Goal: Information Seeking & Learning: Understand process/instructions

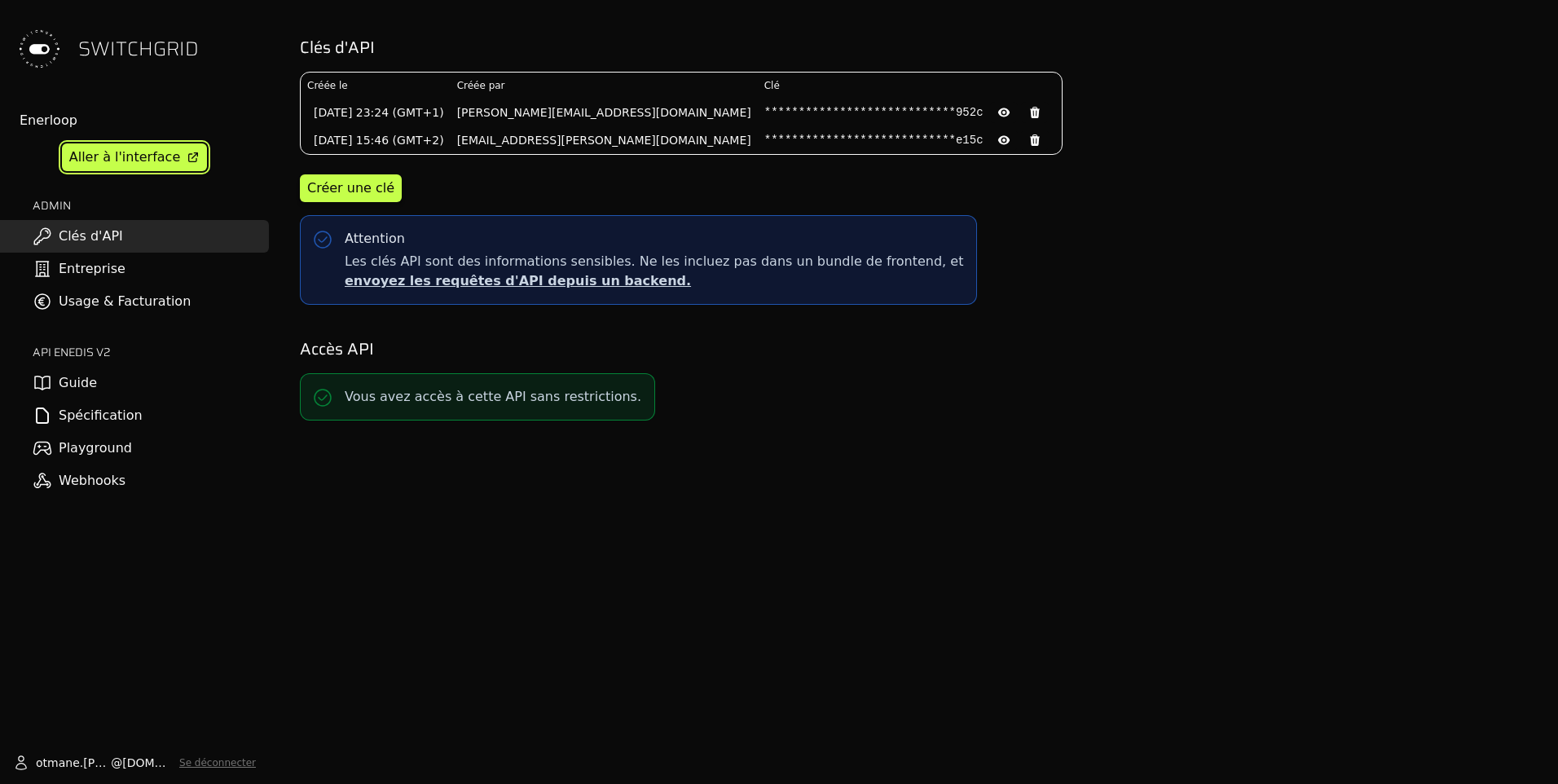
click at [158, 158] on div "Aller à l'interface" at bounding box center [124, 157] width 111 height 19
click at [149, 277] on link "Entreprise" at bounding box center [135, 268] width 269 height 32
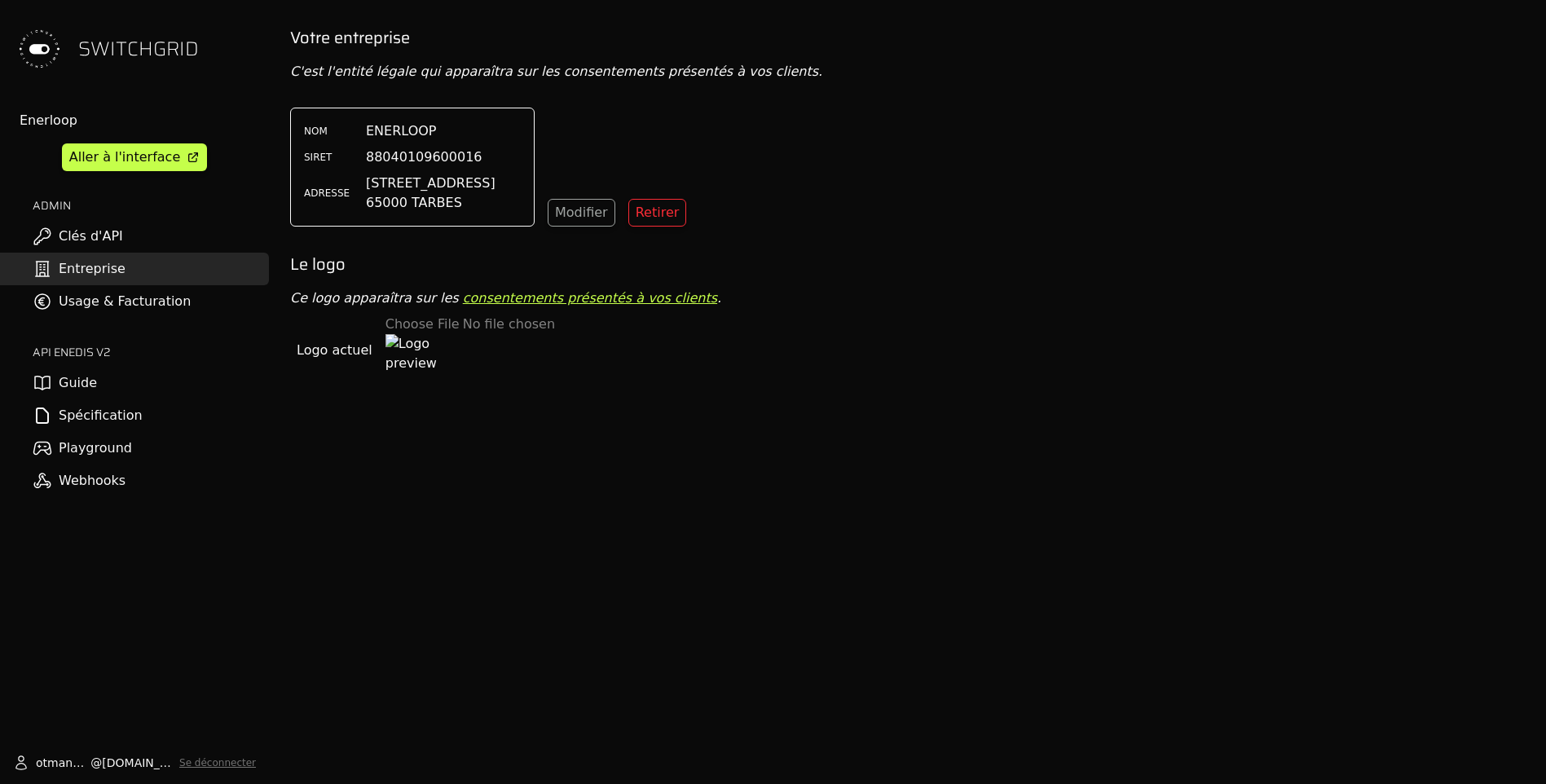
click at [149, 372] on link "Guide" at bounding box center [135, 382] width 269 height 32
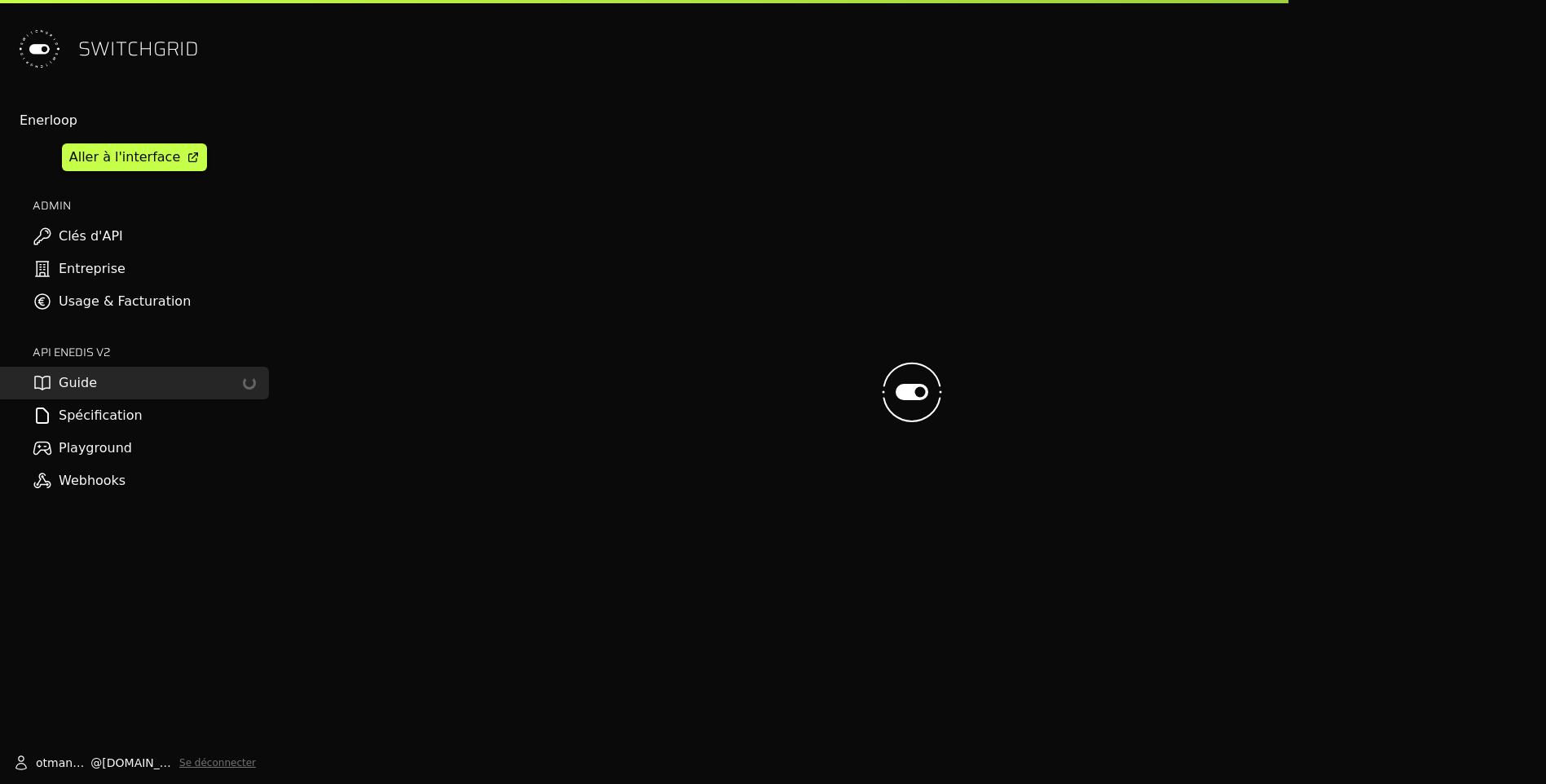
click at [170, 237] on link "Clés d'API" at bounding box center [135, 236] width 269 height 32
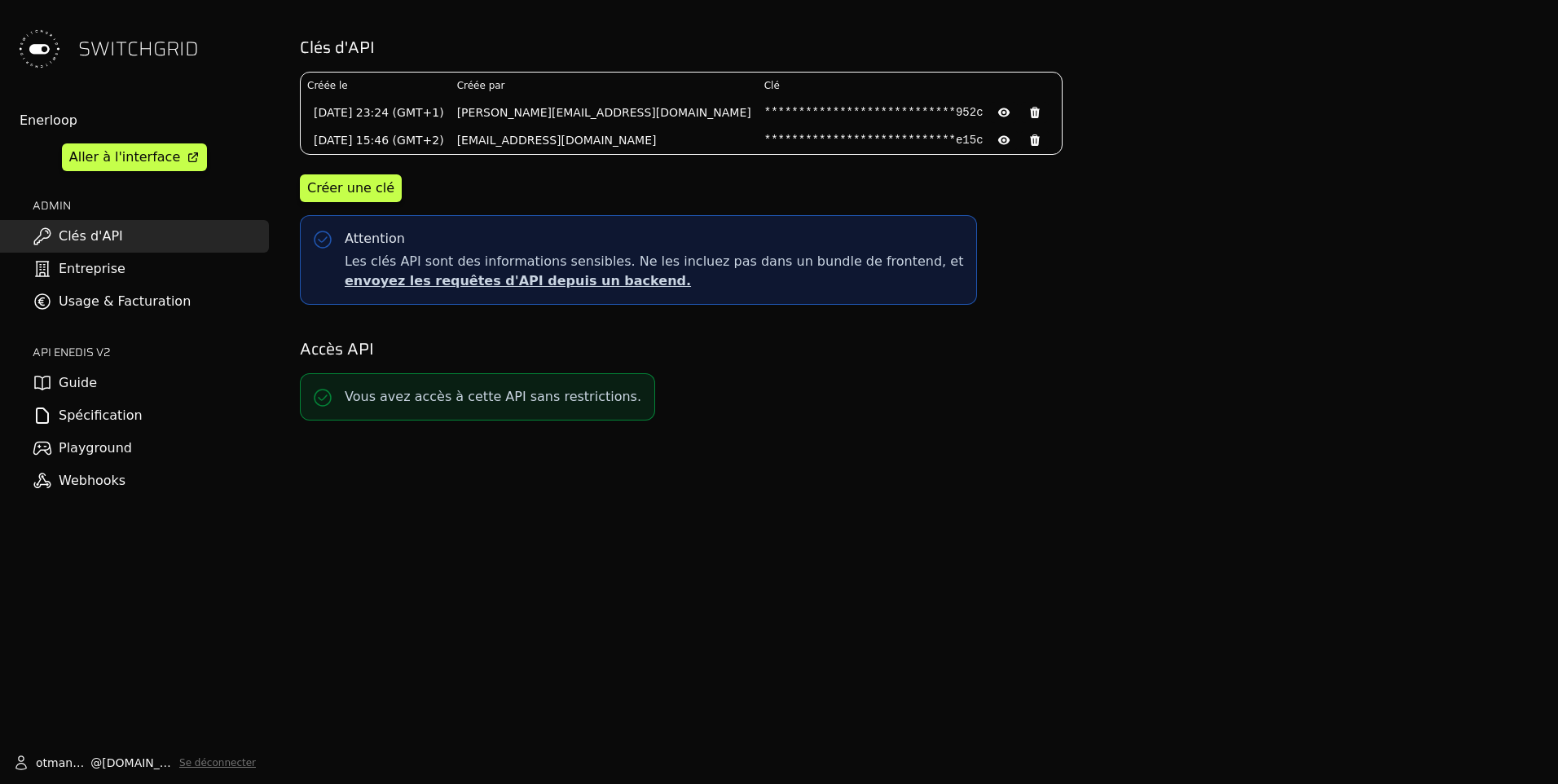
click at [126, 384] on link "Guide" at bounding box center [135, 382] width 269 height 32
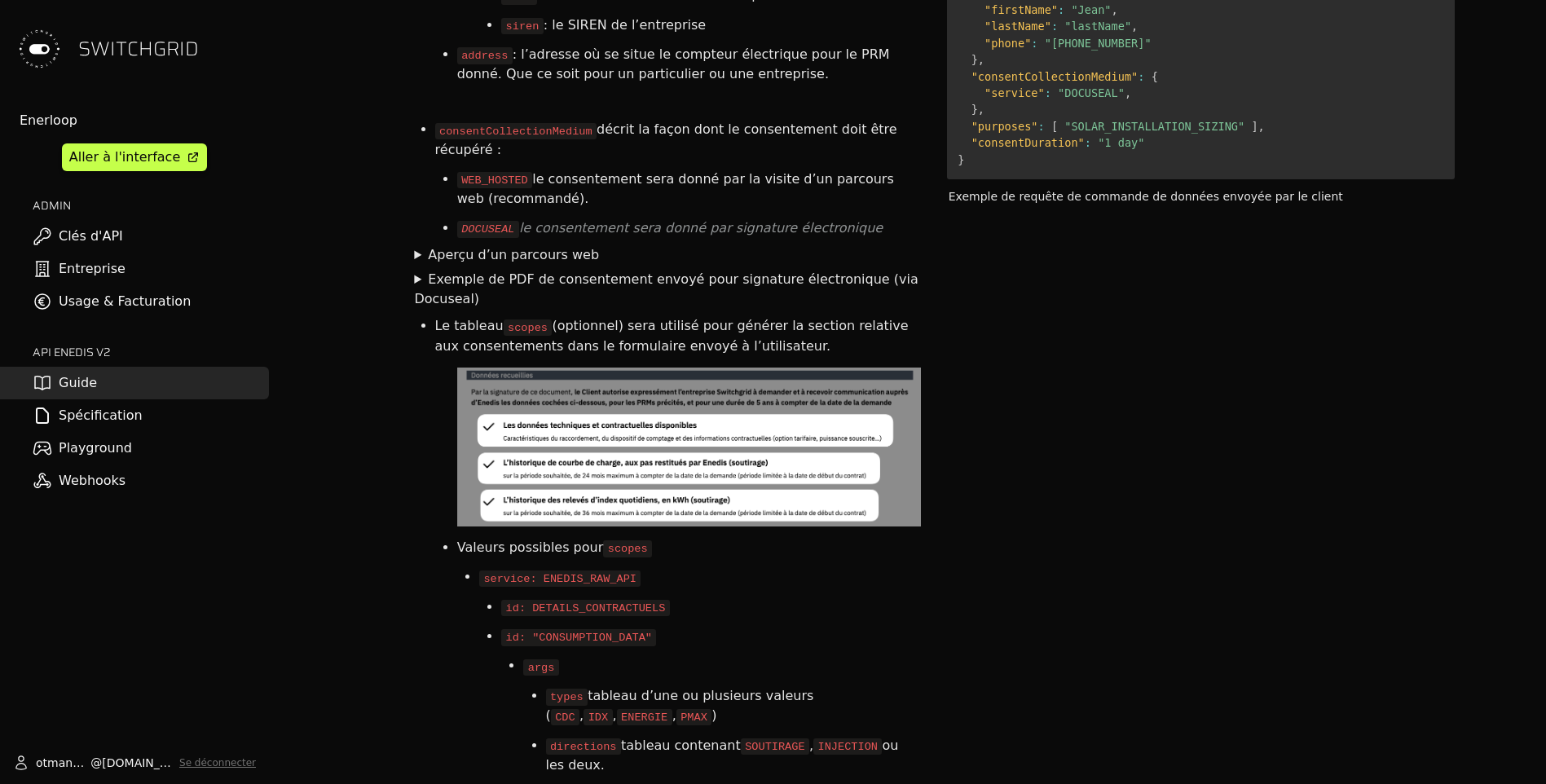
scroll to position [2888, 0]
